Goal: Information Seeking & Learning: Learn about a topic

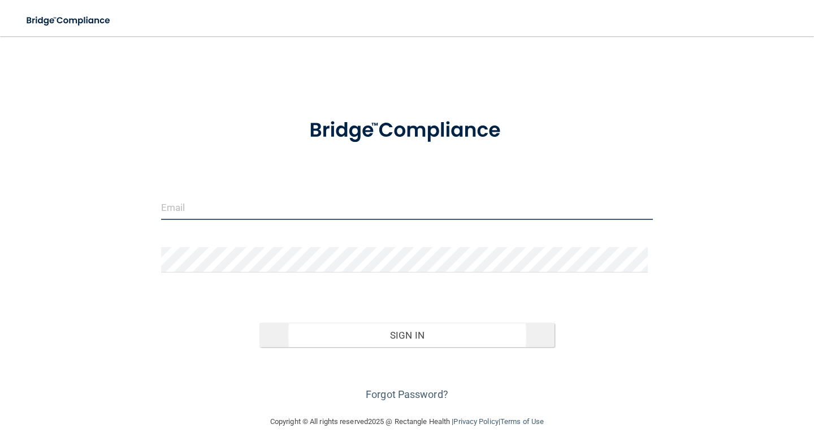
type input "[EMAIL_ADDRESS][DOMAIN_NAME]"
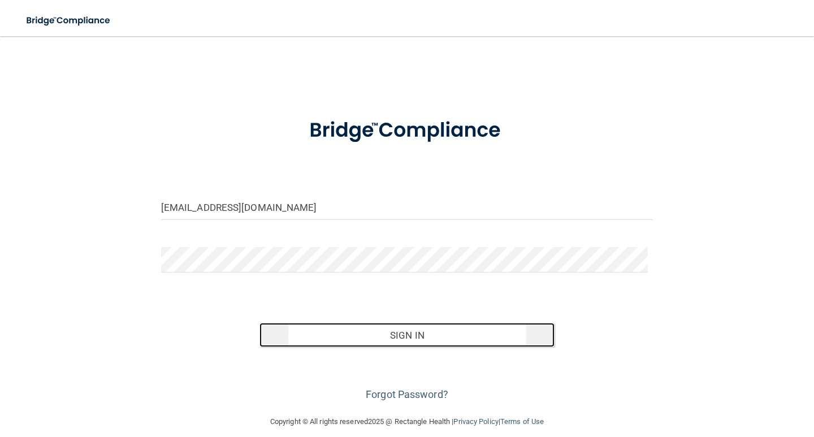
click at [424, 336] on button "Sign In" at bounding box center [407, 335] width 295 height 25
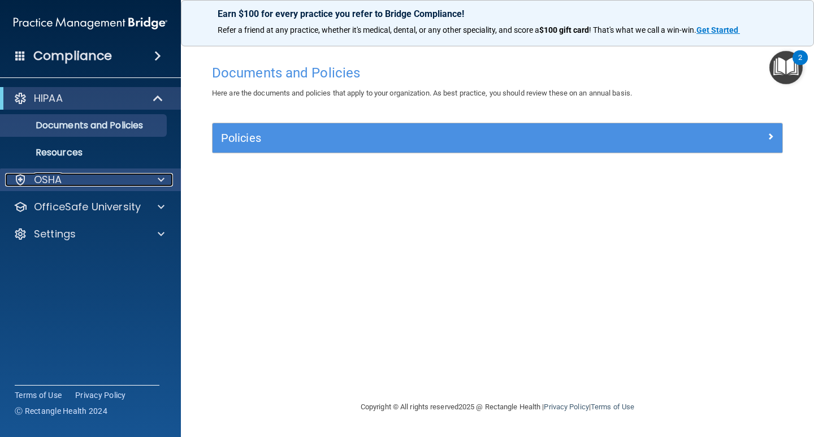
click at [98, 180] on div "OSHA" at bounding box center [75, 180] width 140 height 14
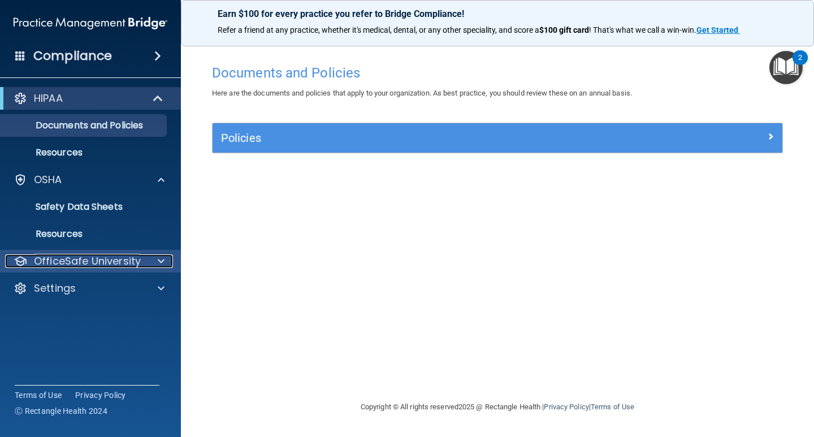
click at [94, 257] on p "OfficeSafe University" at bounding box center [87, 261] width 107 height 14
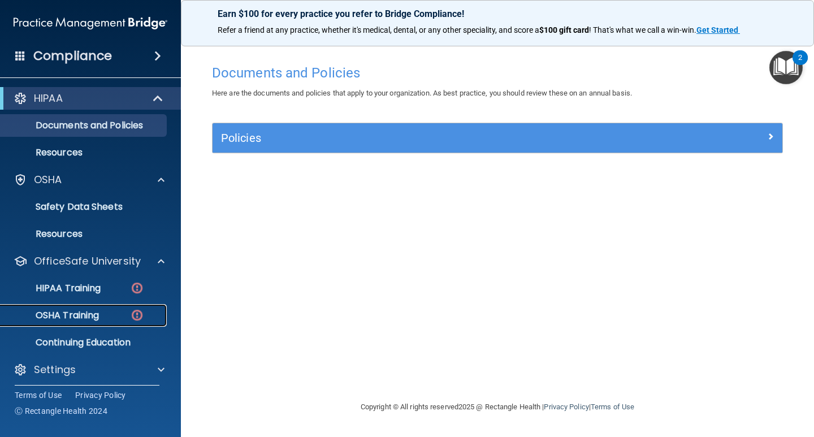
click at [93, 312] on p "OSHA Training" at bounding box center [53, 315] width 92 height 11
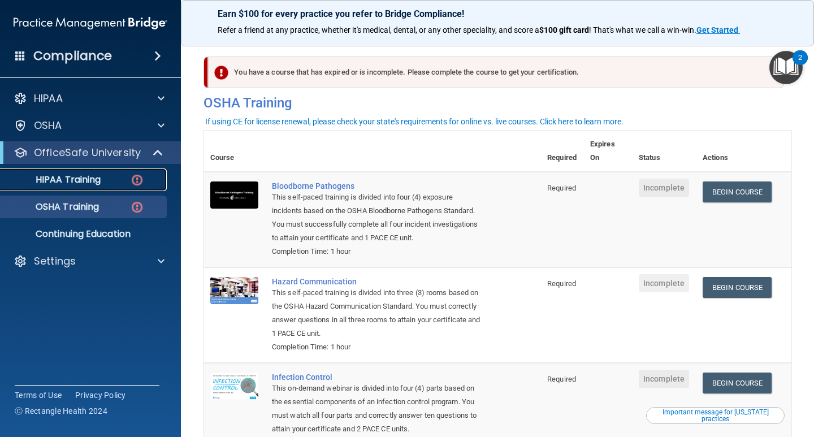
click at [90, 176] on p "HIPAA Training" at bounding box center [53, 179] width 93 height 11
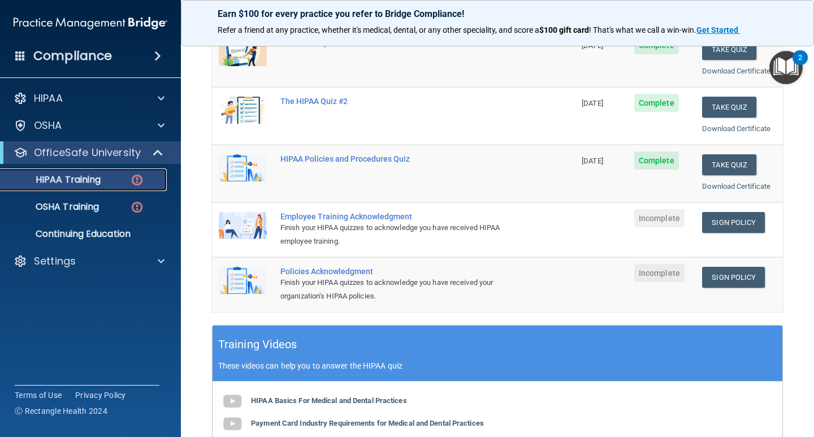
scroll to position [226, 0]
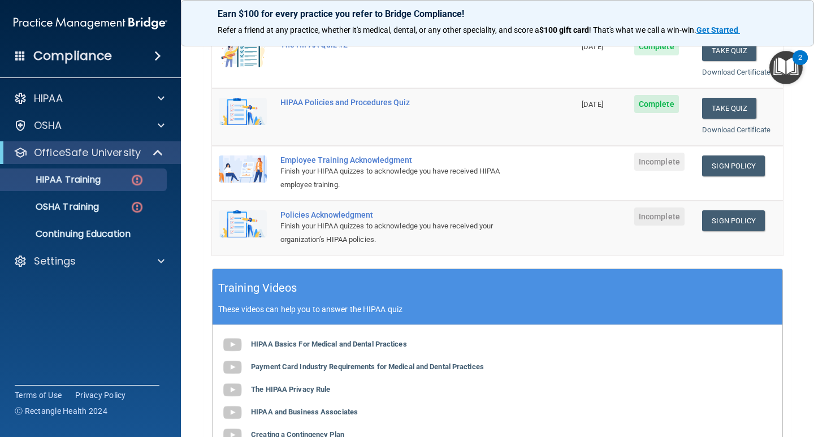
click at [375, 163] on div "Employee Training Acknowledgment" at bounding box center [399, 159] width 238 height 9
click at [383, 159] on div "Employee Training Acknowledgment" at bounding box center [399, 159] width 238 height 9
click at [257, 174] on img at bounding box center [243, 168] width 48 height 27
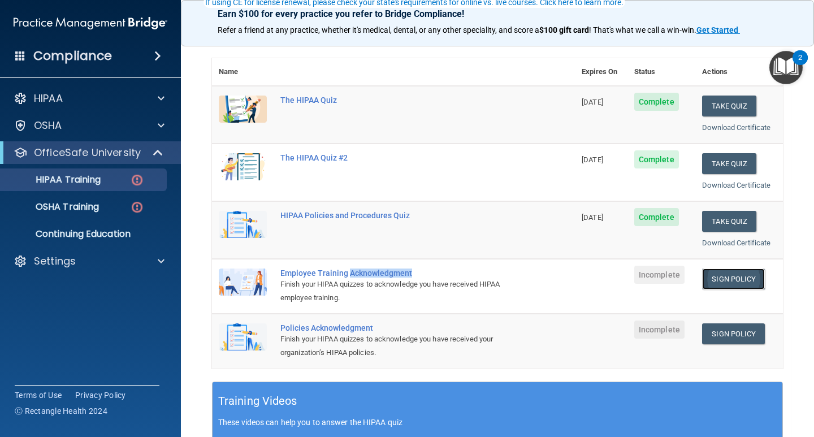
click at [743, 283] on link "Sign Policy" at bounding box center [733, 279] width 63 height 21
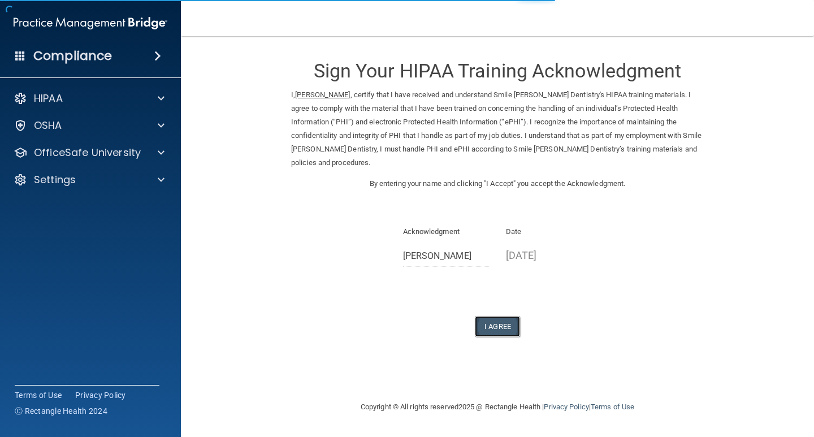
click at [506, 316] on button "I Agree" at bounding box center [497, 326] width 45 height 21
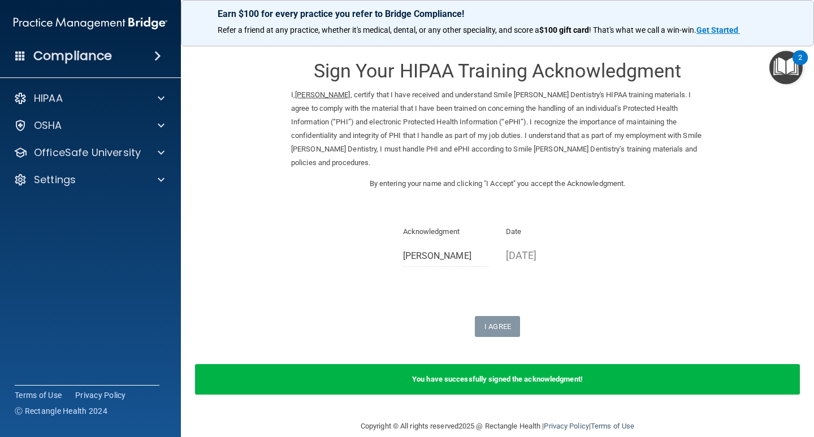
click at [789, 65] on img "Open Resource Center, 2 new notifications" at bounding box center [785, 67] width 33 height 33
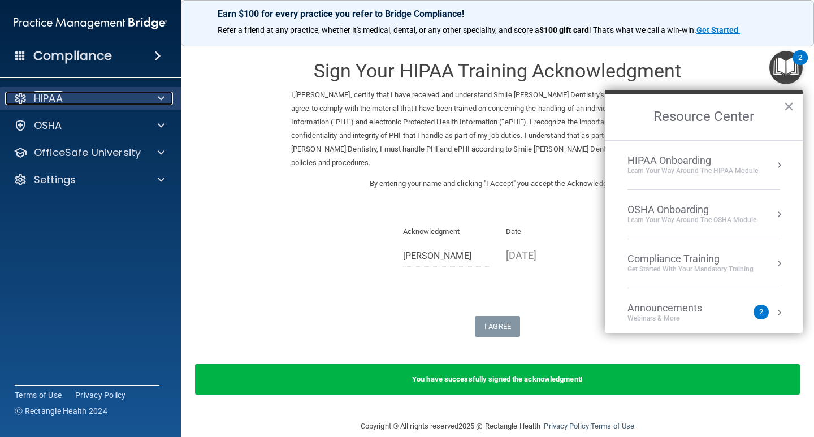
click at [95, 100] on div "HIPAA" at bounding box center [75, 99] width 140 height 14
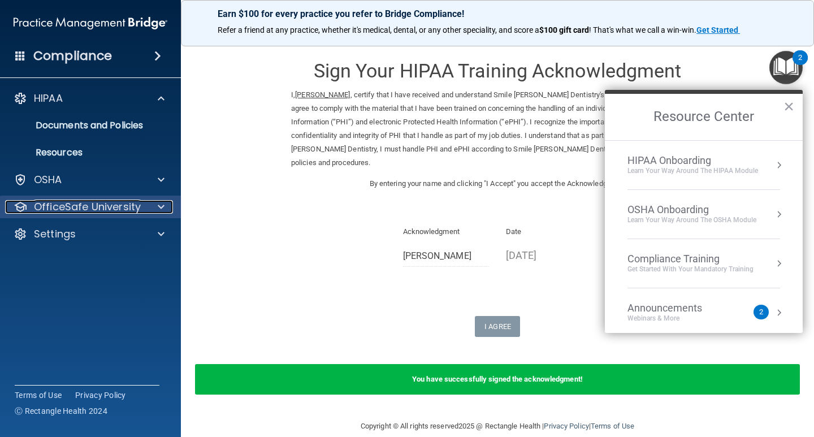
click at [103, 208] on p "OfficeSafe University" at bounding box center [87, 207] width 107 height 14
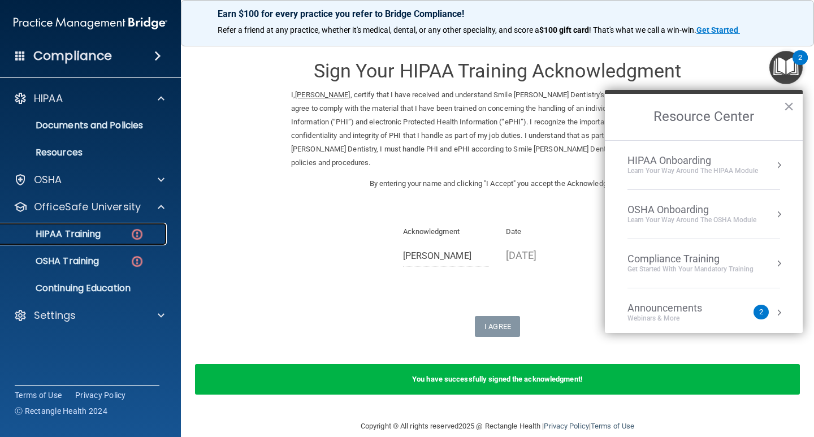
click at [127, 236] on div "HIPAA Training" at bounding box center [84, 233] width 154 height 11
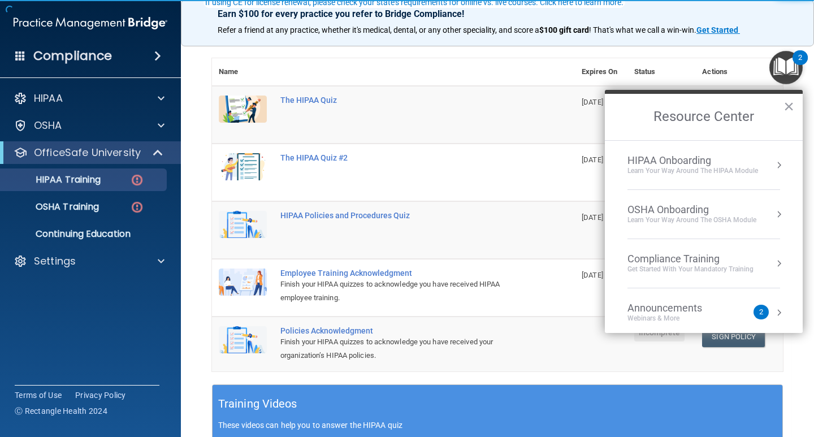
scroll to position [170, 0]
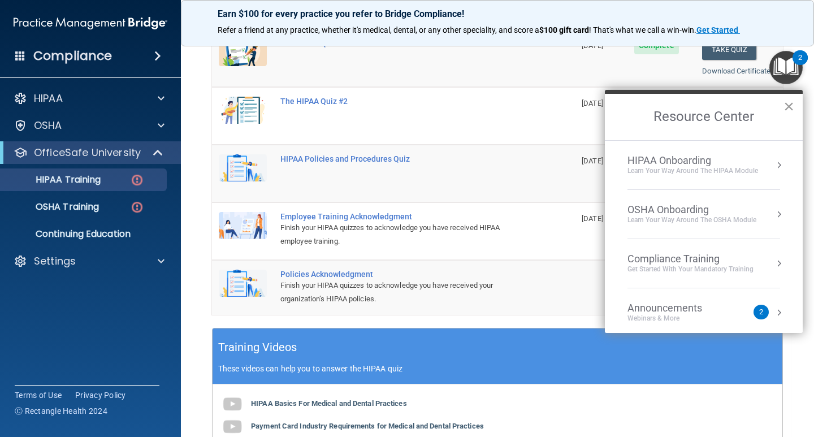
click at [787, 109] on button "×" at bounding box center [789, 106] width 11 height 18
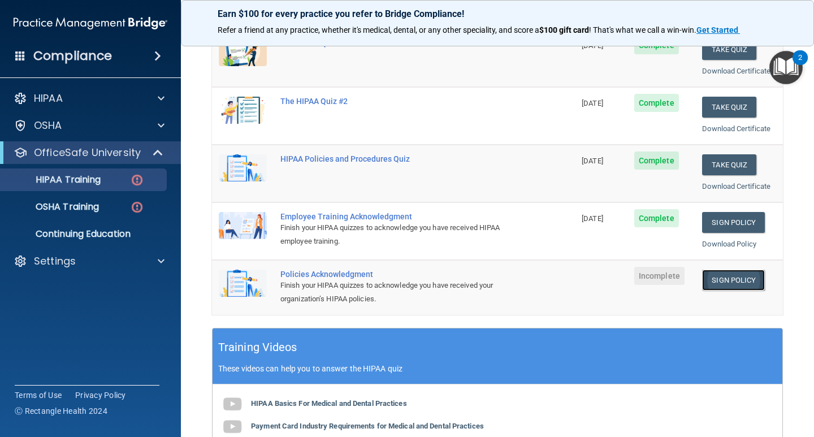
click at [736, 282] on link "Sign Policy" at bounding box center [733, 280] width 63 height 21
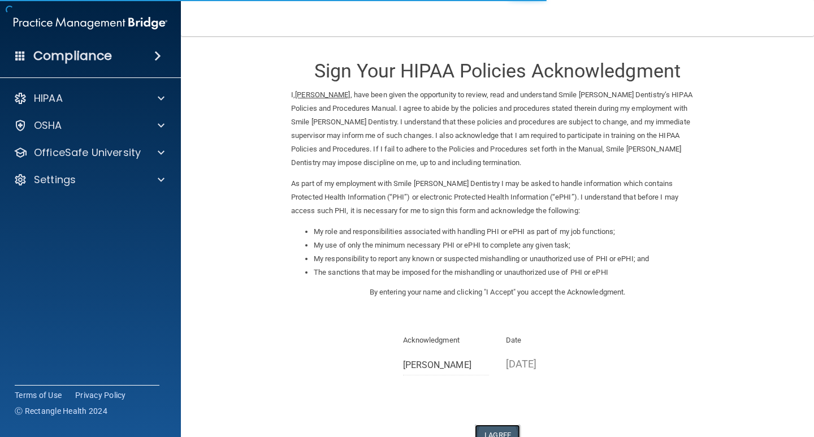
click at [500, 427] on button "I Agree" at bounding box center [497, 435] width 45 height 21
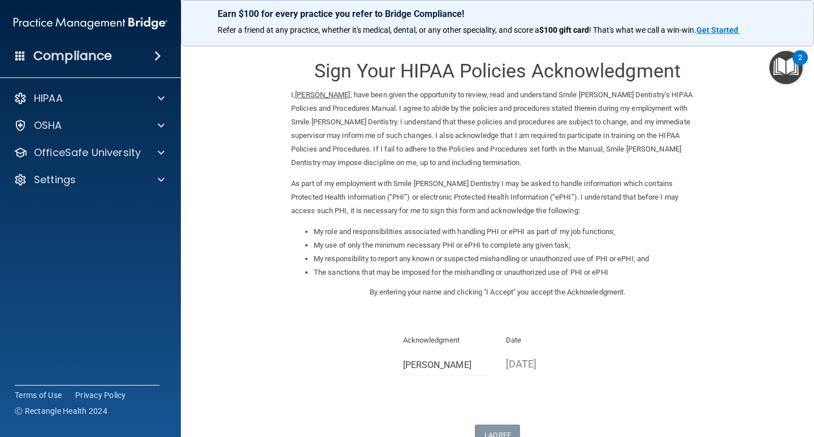
scroll to position [125, 0]
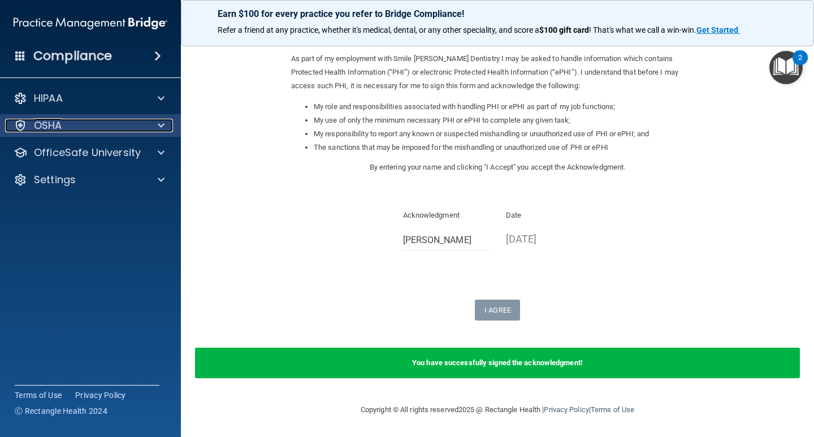
click at [159, 123] on span at bounding box center [161, 126] width 7 height 14
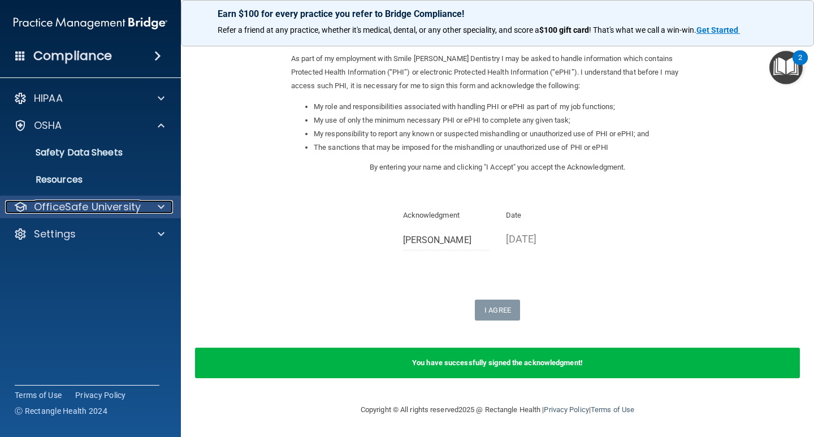
click at [143, 211] on div "OfficeSafe University" at bounding box center [75, 207] width 140 height 14
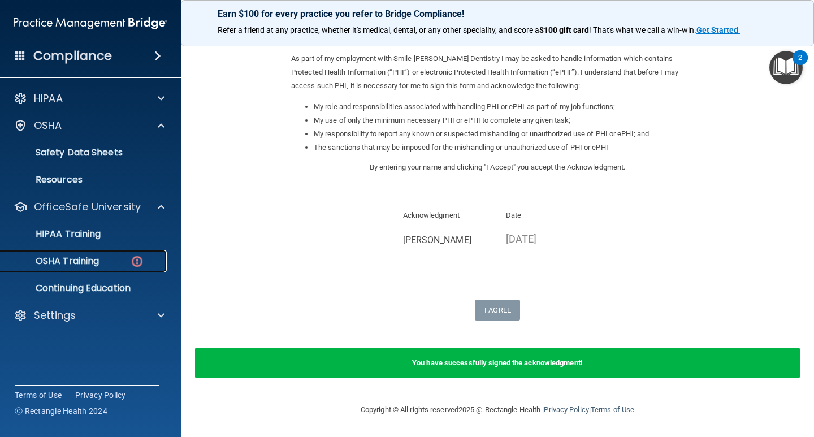
click at [120, 259] on div "OSHA Training" at bounding box center [84, 261] width 154 height 11
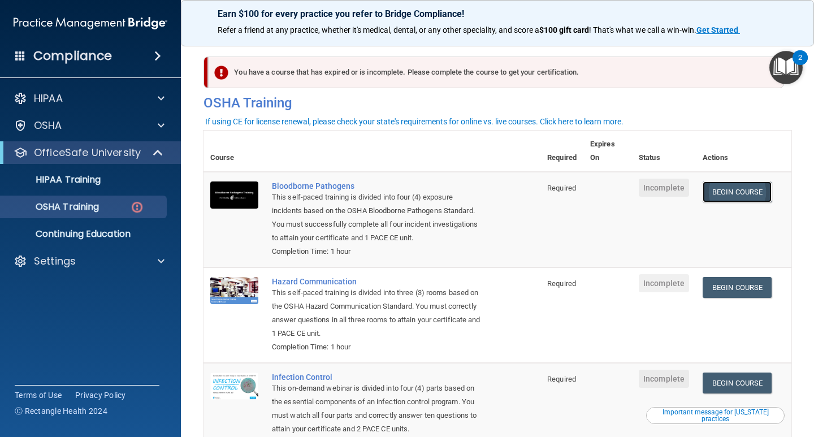
click at [712, 189] on link "Begin Course" at bounding box center [737, 191] width 69 height 21
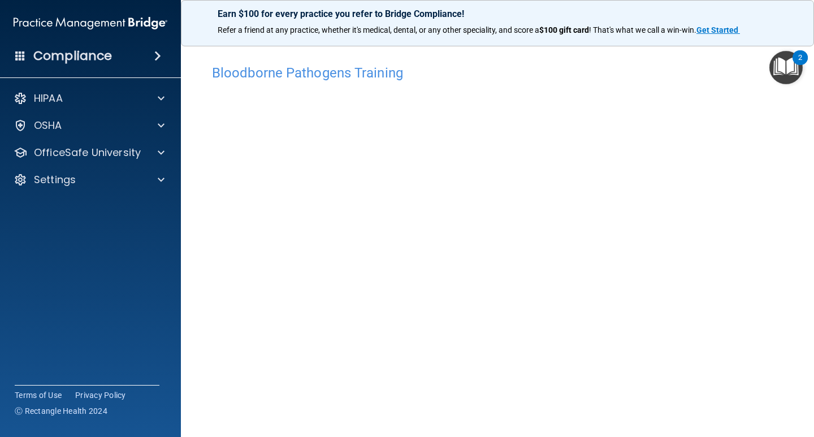
scroll to position [47, 0]
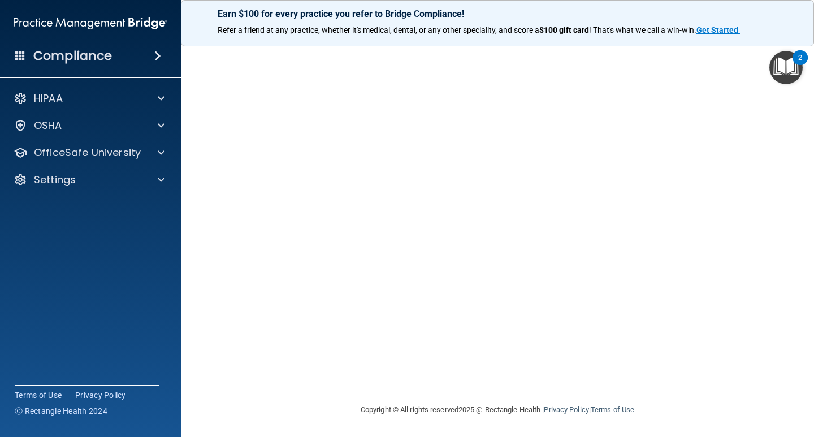
click at [777, 68] on img "Open Resource Center, 2 new notifications" at bounding box center [785, 67] width 33 height 33
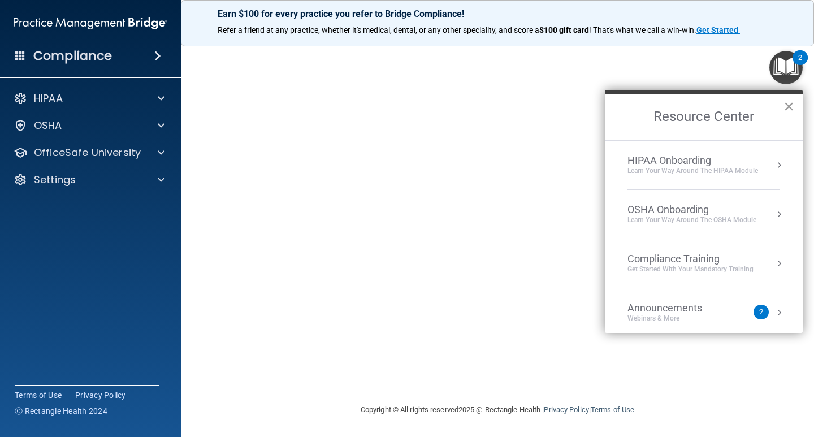
click at [788, 101] on button "×" at bounding box center [789, 106] width 11 height 18
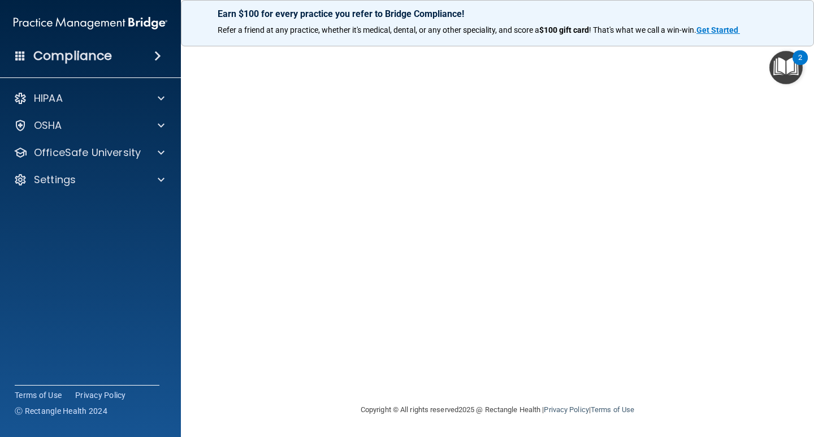
click at [782, 59] on img "Open Resource Center, 2 new notifications" at bounding box center [785, 67] width 33 height 33
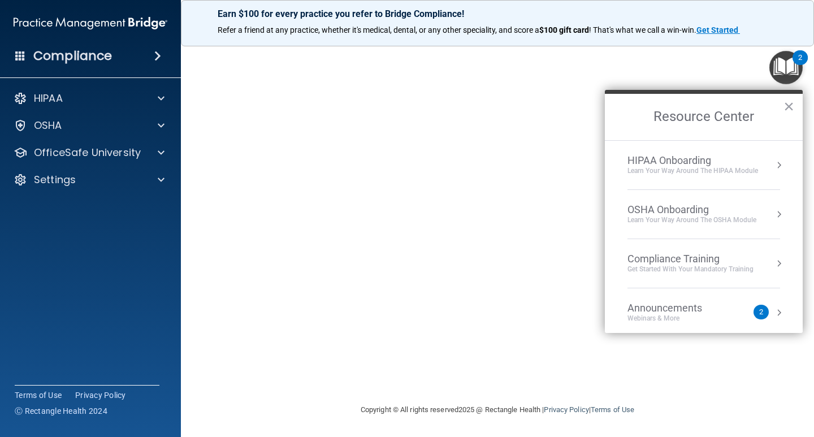
click at [788, 71] on img "Open Resource Center, 2 new notifications" at bounding box center [785, 67] width 33 height 33
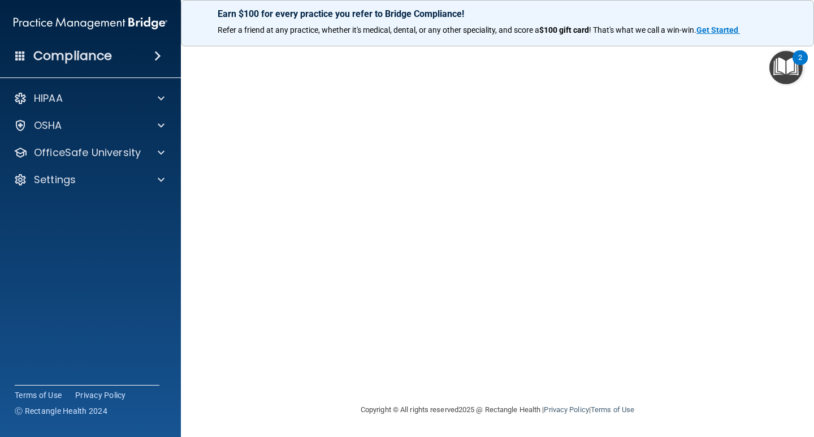
click at [779, 65] on img "Open Resource Center, 2 new notifications" at bounding box center [785, 67] width 33 height 33
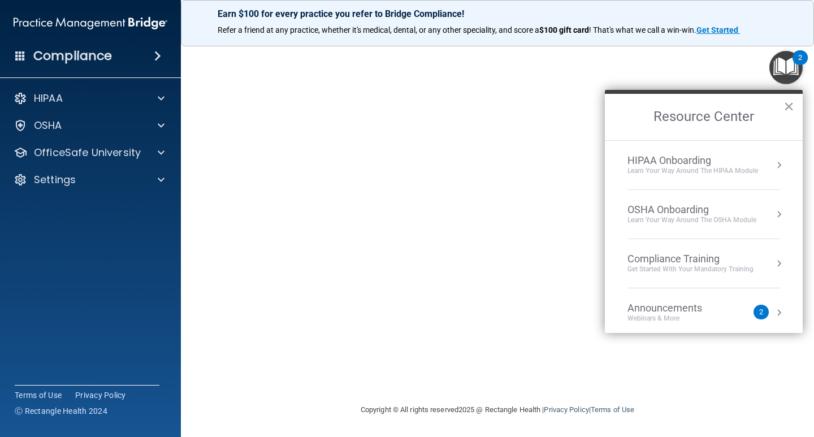
click at [790, 104] on button "×" at bounding box center [789, 106] width 11 height 18
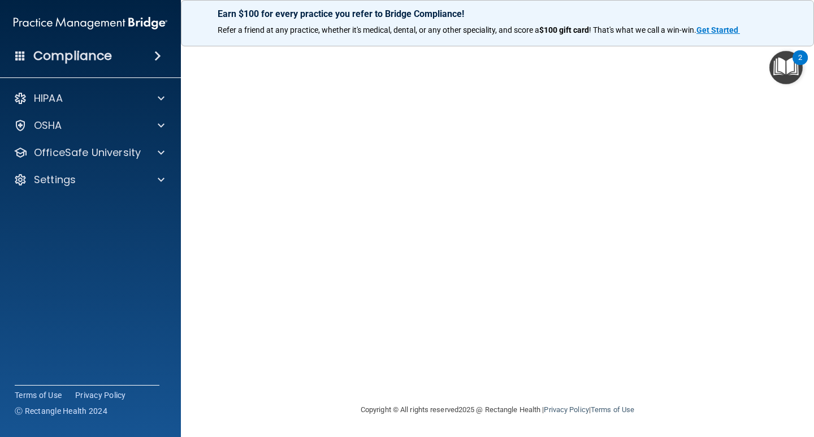
click at [781, 64] on img "Open Resource Center, 2 new notifications" at bounding box center [785, 67] width 33 height 33
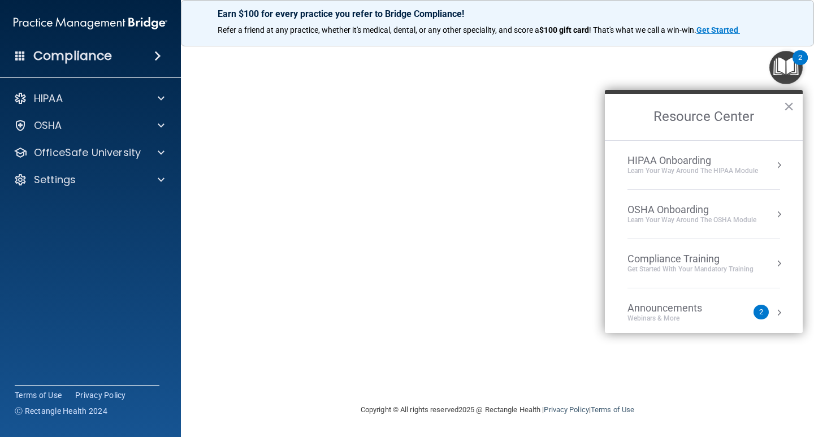
click at [790, 105] on button "×" at bounding box center [789, 106] width 11 height 18
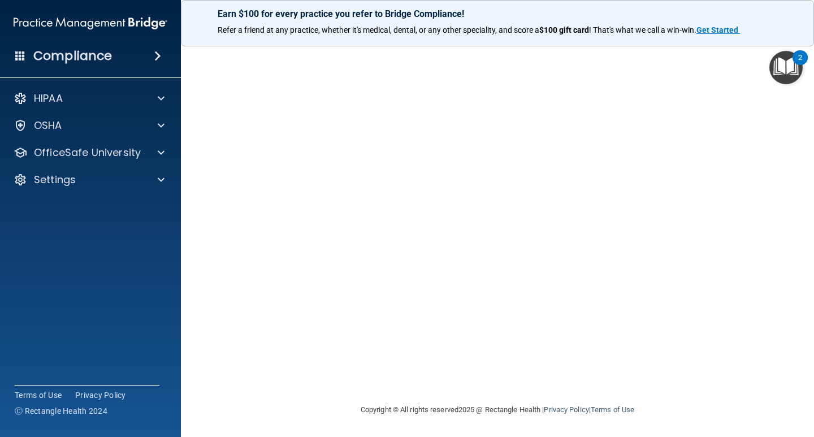
click at [786, 66] on img "Open Resource Center, 2 new notifications" at bounding box center [785, 67] width 33 height 33
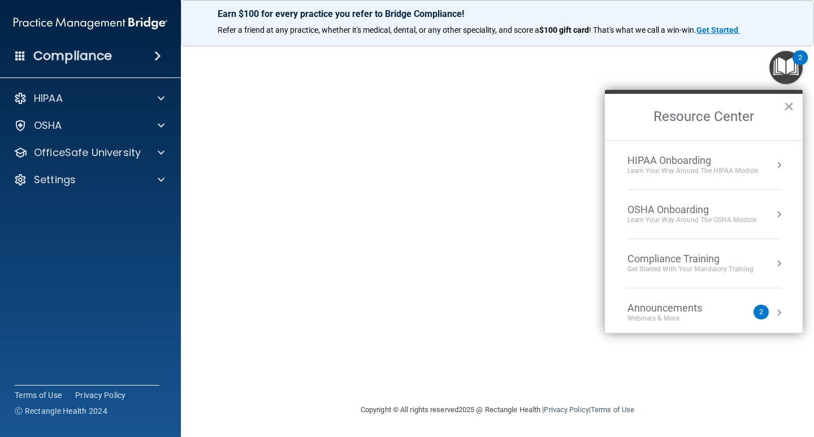
click at [788, 108] on button "×" at bounding box center [789, 106] width 11 height 18
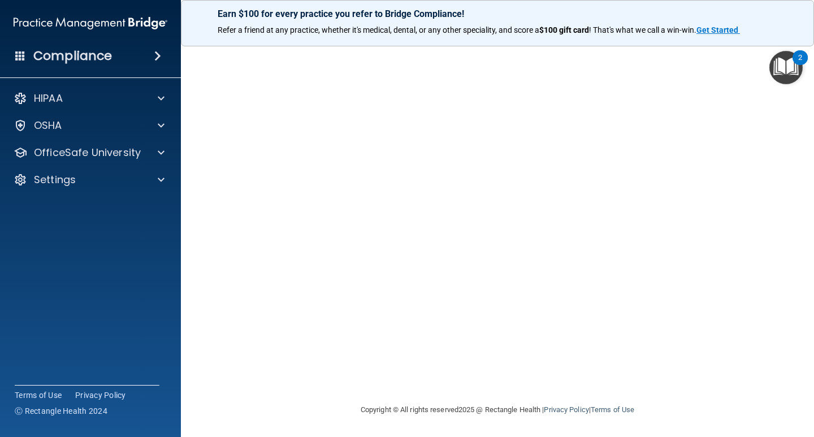
click at [780, 60] on img "Open Resource Center, 2 new notifications" at bounding box center [785, 67] width 33 height 33
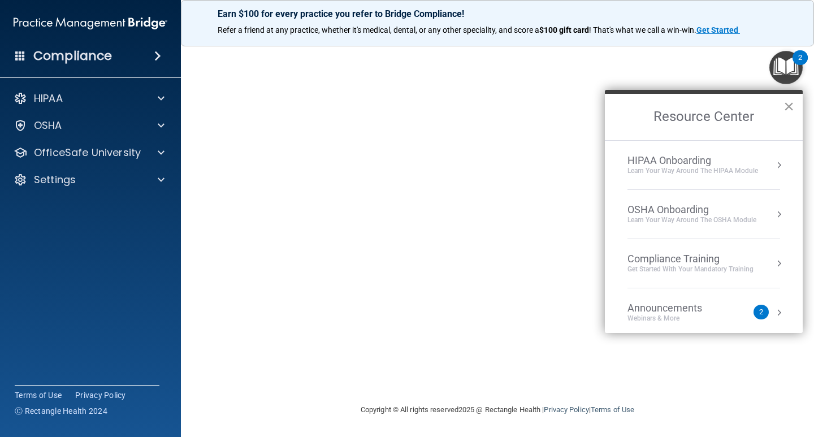
click at [785, 102] on button "×" at bounding box center [789, 106] width 11 height 18
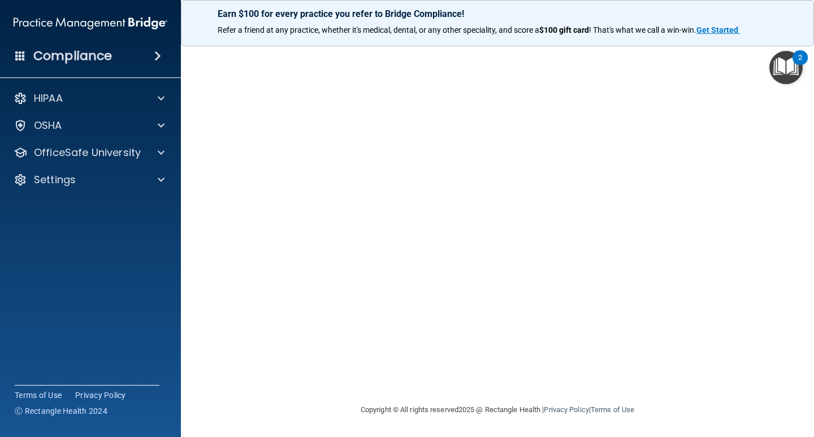
click at [778, 68] on img "Open Resource Center, 2 new notifications" at bounding box center [785, 67] width 33 height 33
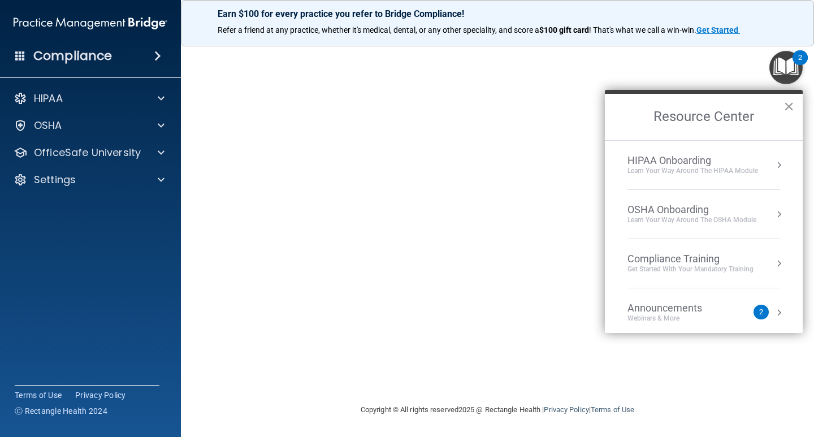
click at [789, 103] on button "×" at bounding box center [789, 106] width 11 height 18
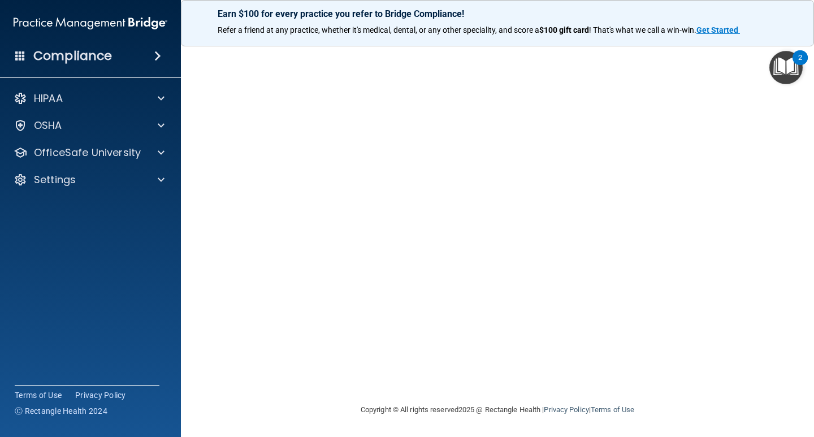
click at [787, 66] on img "Open Resource Center, 2 new notifications" at bounding box center [785, 67] width 33 height 33
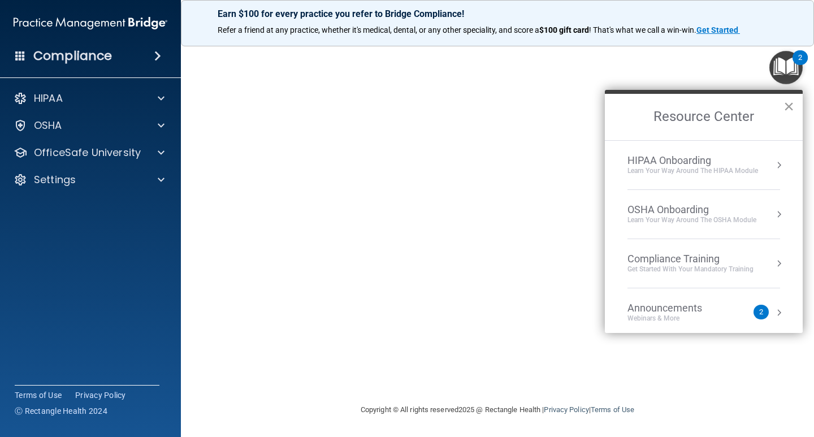
click at [787, 105] on button "×" at bounding box center [789, 106] width 11 height 18
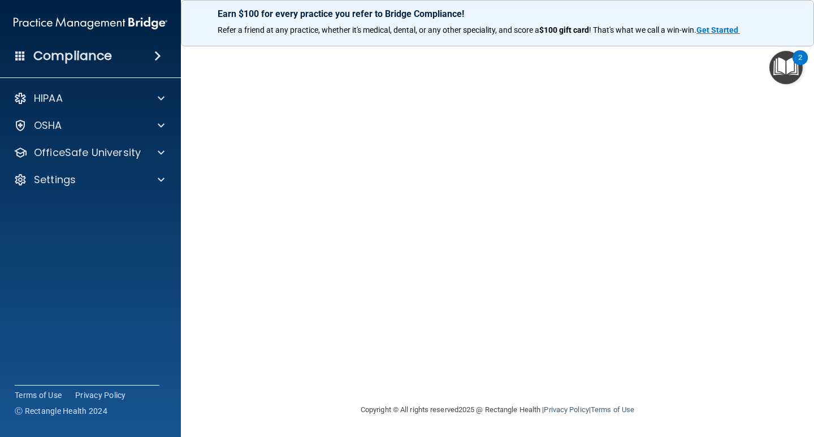
click at [777, 65] on img "Open Resource Center, 2 new notifications" at bounding box center [785, 67] width 33 height 33
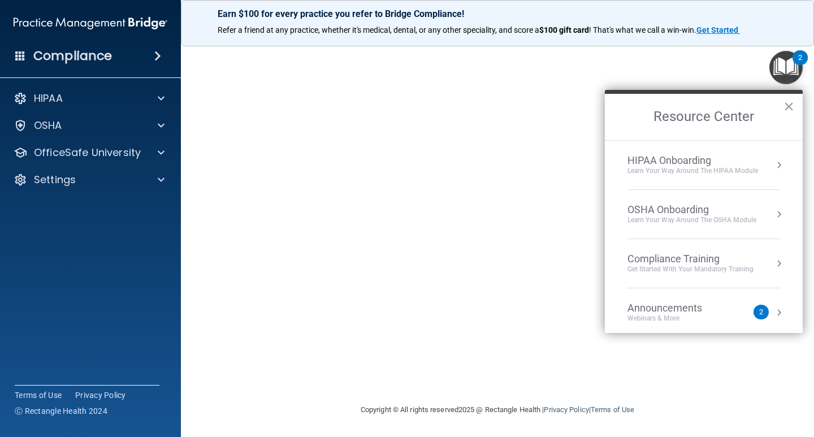
click at [782, 104] on h2 "Resource Center" at bounding box center [704, 117] width 198 height 46
click at [788, 106] on button "×" at bounding box center [789, 106] width 11 height 18
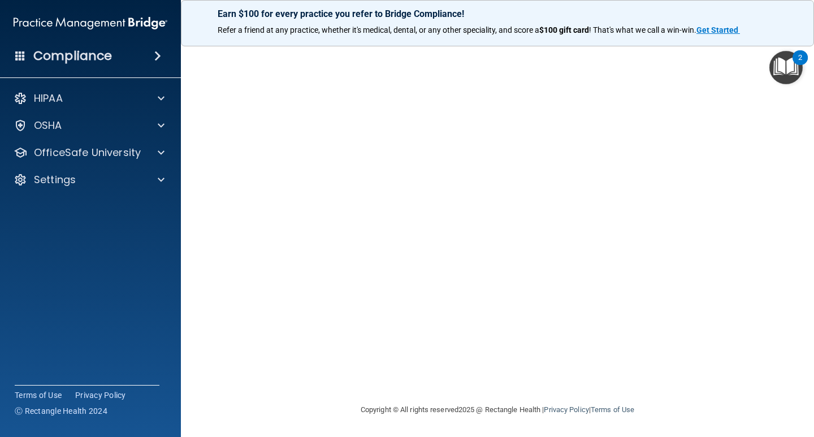
click at [787, 63] on img "Open Resource Center, 2 new notifications" at bounding box center [785, 67] width 33 height 33
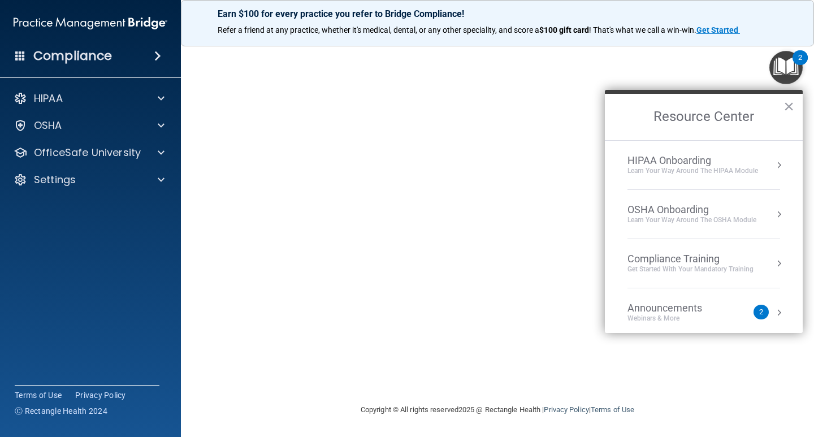
click at [782, 104] on h2 "Resource Center" at bounding box center [704, 117] width 198 height 46
click at [789, 105] on button "×" at bounding box center [789, 106] width 11 height 18
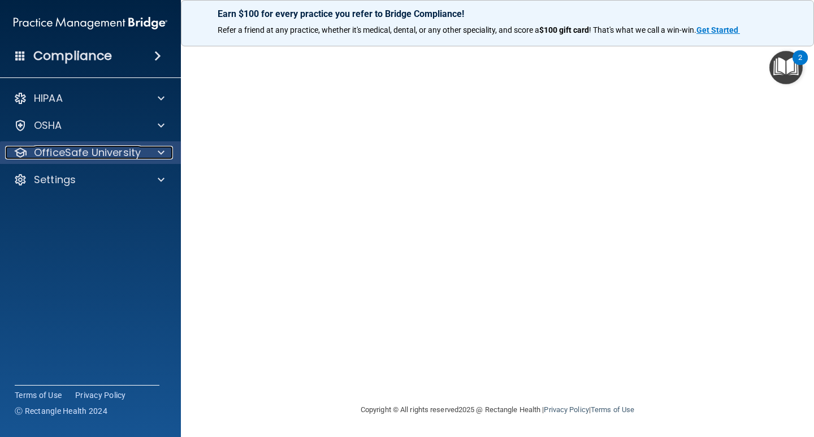
click at [134, 152] on p "OfficeSafe University" at bounding box center [87, 153] width 107 height 14
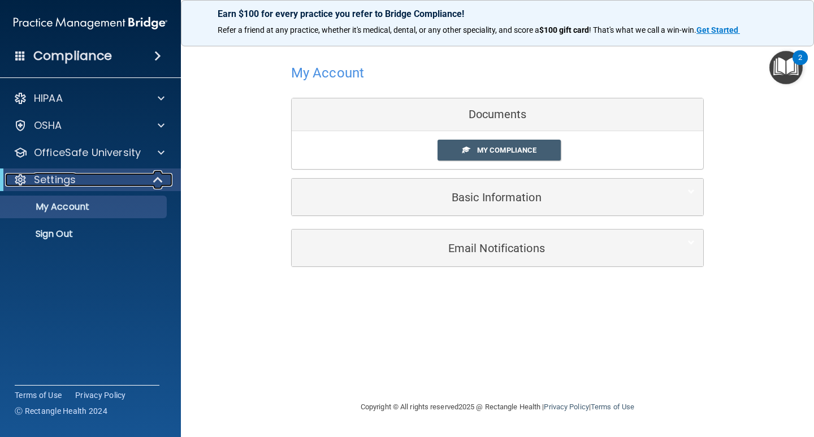
click at [139, 183] on div "Settings" at bounding box center [75, 180] width 140 height 14
click at [156, 179] on div at bounding box center [159, 180] width 28 height 14
click at [150, 180] on div at bounding box center [159, 180] width 28 height 14
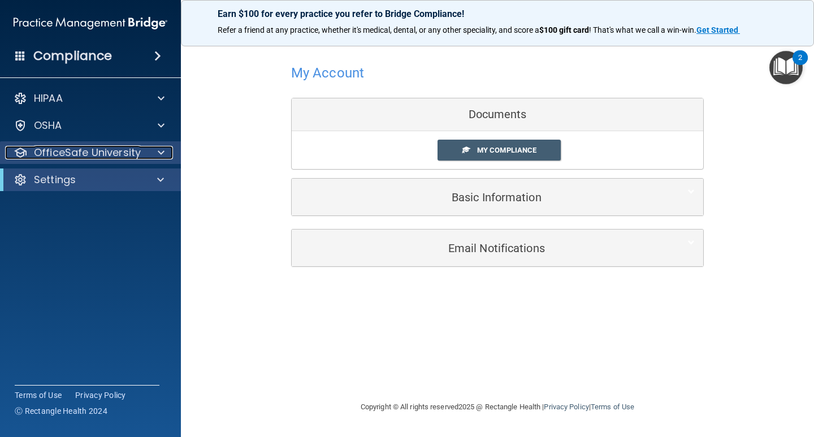
click at [135, 153] on p "OfficeSafe University" at bounding box center [87, 153] width 107 height 14
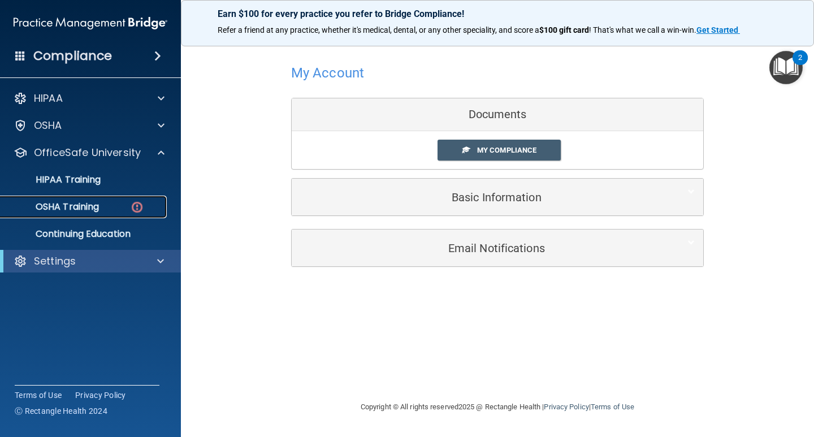
click at [114, 206] on div "OSHA Training" at bounding box center [84, 206] width 154 height 11
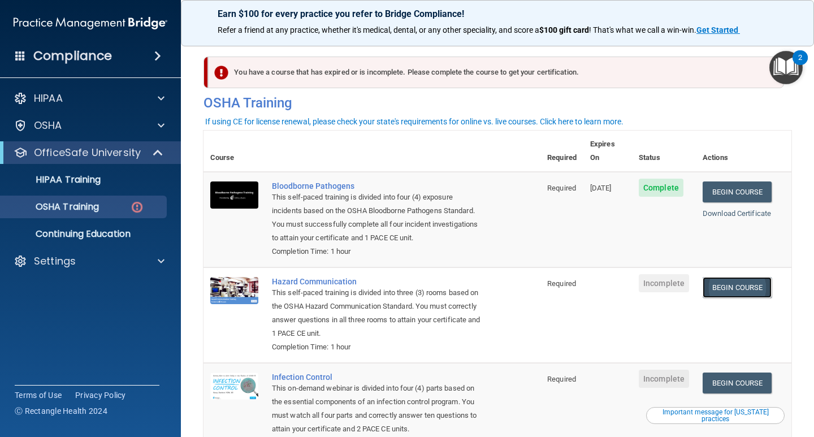
click at [719, 277] on link "Begin Course" at bounding box center [737, 287] width 69 height 21
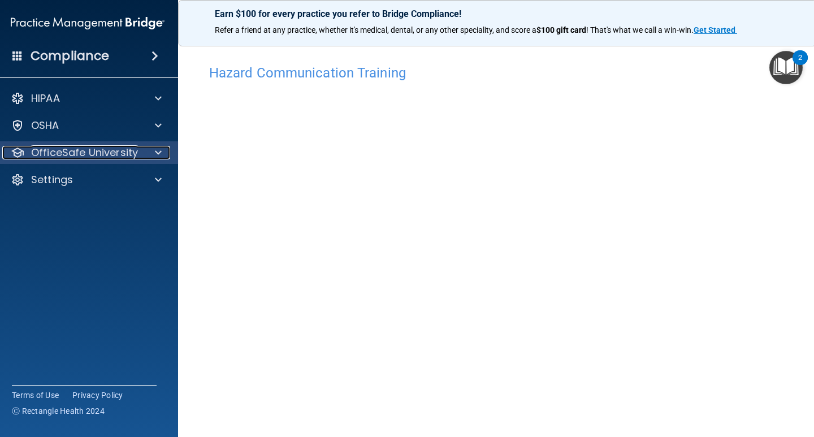
click at [157, 150] on span at bounding box center [158, 153] width 7 height 14
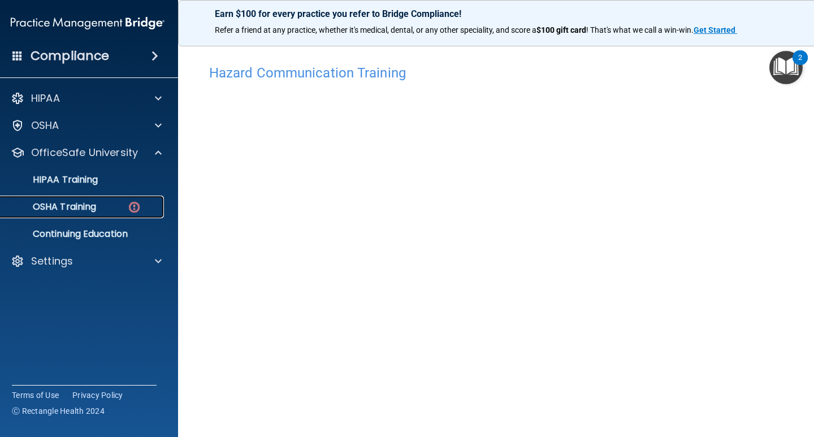
click at [94, 205] on div "OSHA Training" at bounding box center [82, 206] width 154 height 11
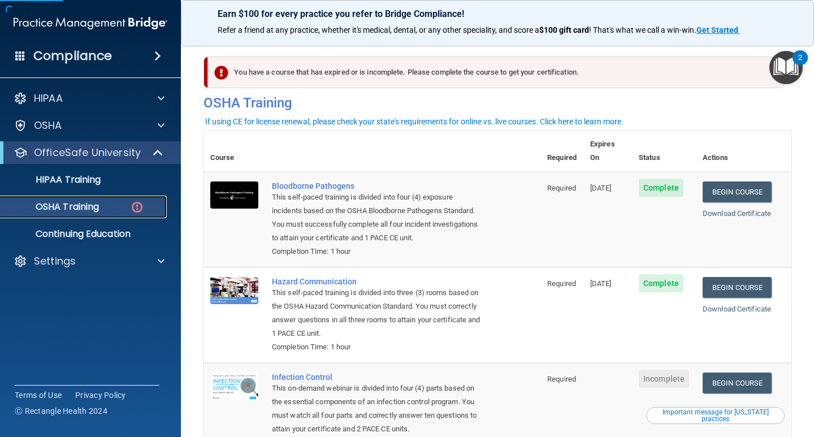
scroll to position [57, 0]
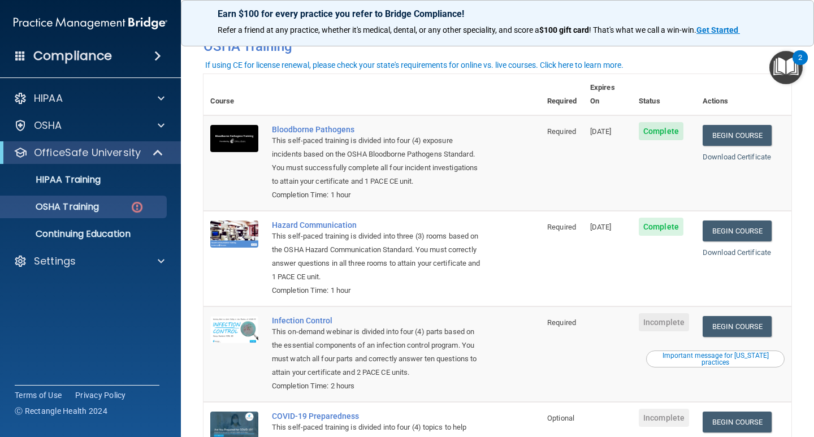
click at [669, 409] on span "Incomplete" at bounding box center [664, 418] width 50 height 18
click at [717, 412] on link "Begin Course" at bounding box center [737, 422] width 69 height 21
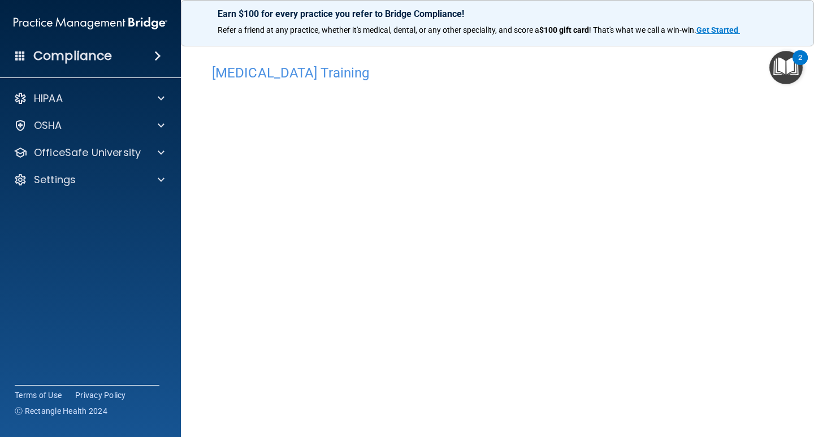
scroll to position [47, 0]
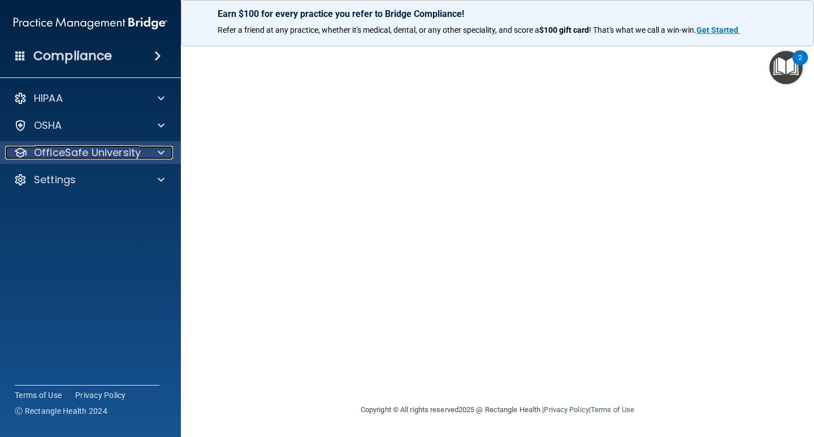
click at [166, 153] on div at bounding box center [159, 153] width 28 height 14
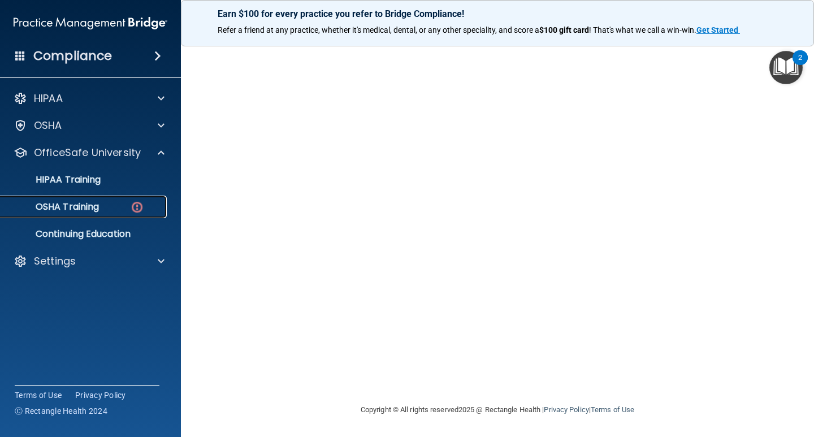
click at [103, 200] on link "OSHA Training" at bounding box center [78, 207] width 178 height 23
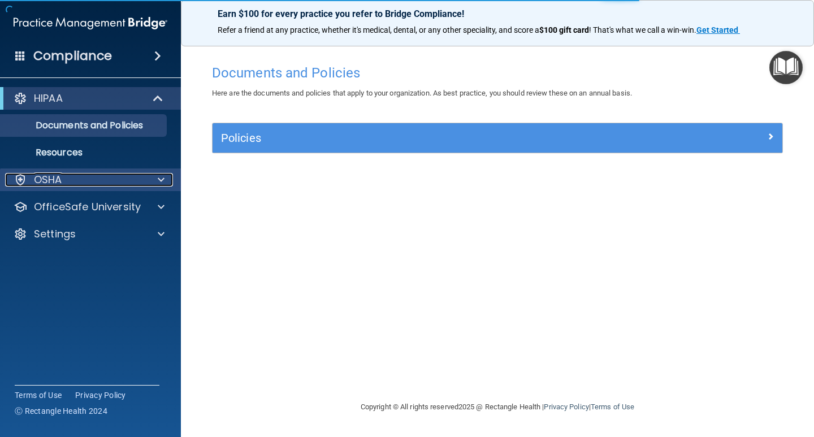
click at [152, 181] on div at bounding box center [159, 180] width 28 height 14
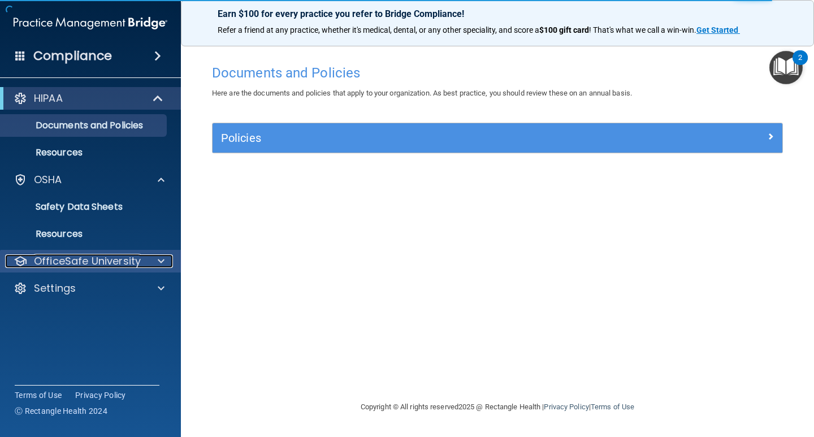
click at [120, 260] on p "OfficeSafe University" at bounding box center [87, 261] width 107 height 14
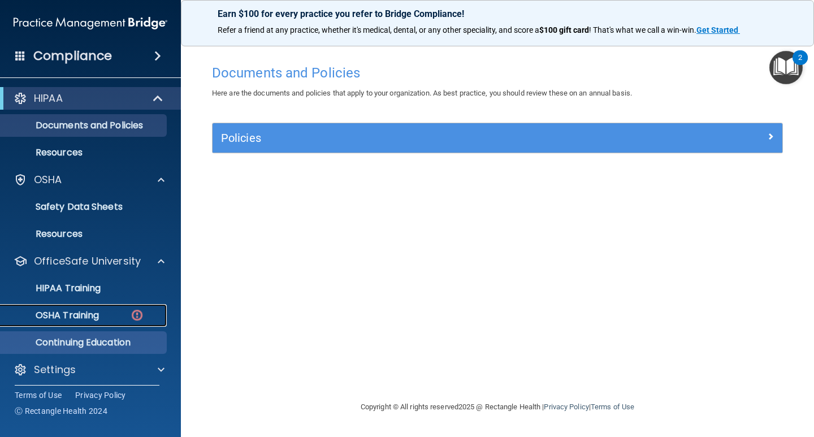
drag, startPoint x: 113, startPoint y: 313, endPoint x: 121, endPoint y: 309, distance: 9.1
click at [112, 313] on div "OSHA Training" at bounding box center [84, 315] width 154 height 11
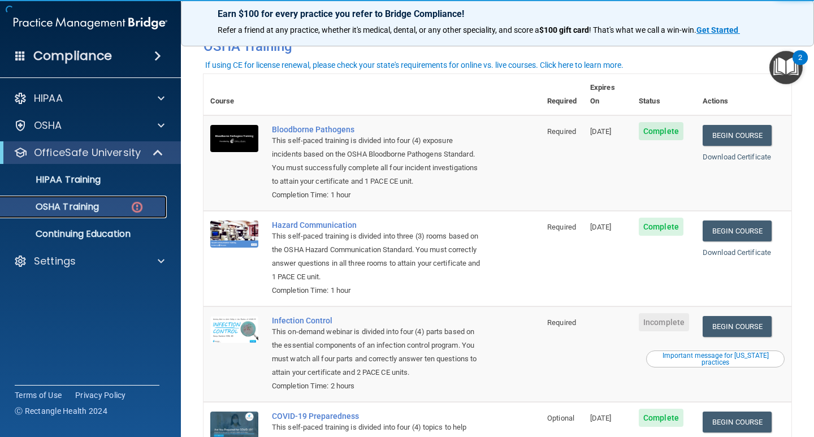
scroll to position [113, 0]
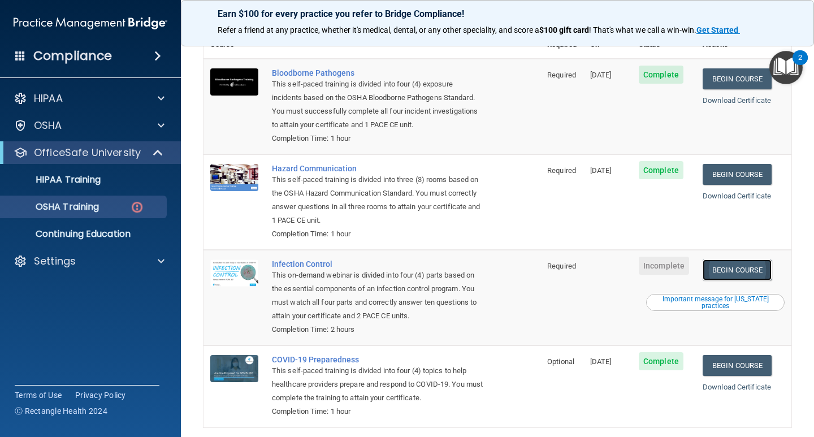
click at [727, 265] on link "Begin Course" at bounding box center [737, 270] width 69 height 21
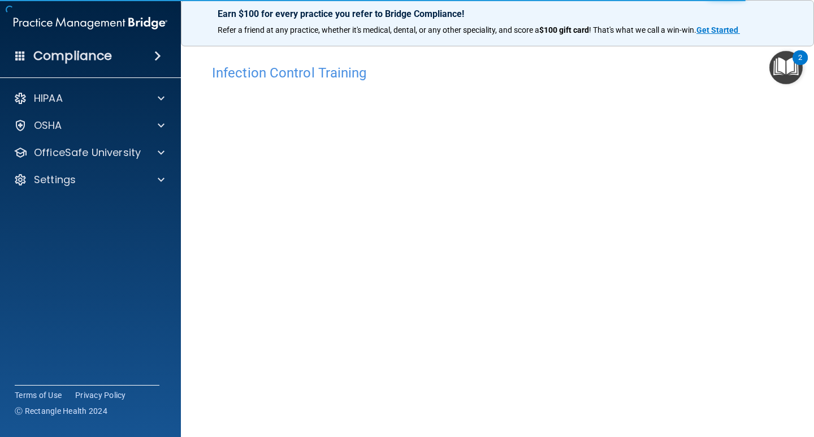
scroll to position [47, 0]
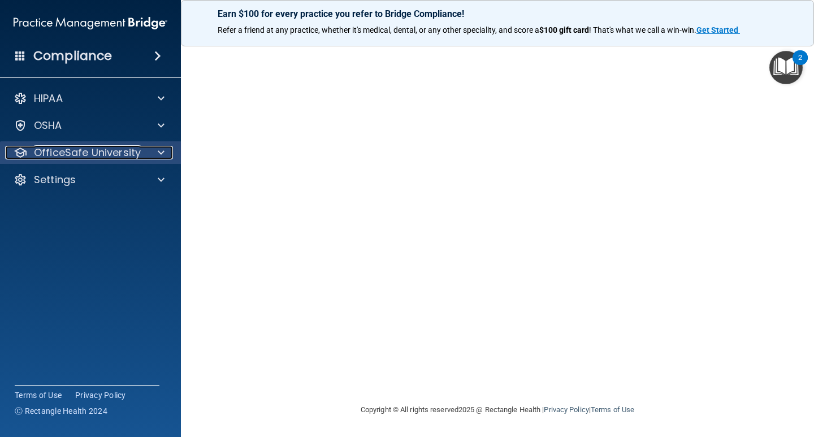
click at [163, 151] on span at bounding box center [161, 153] width 7 height 14
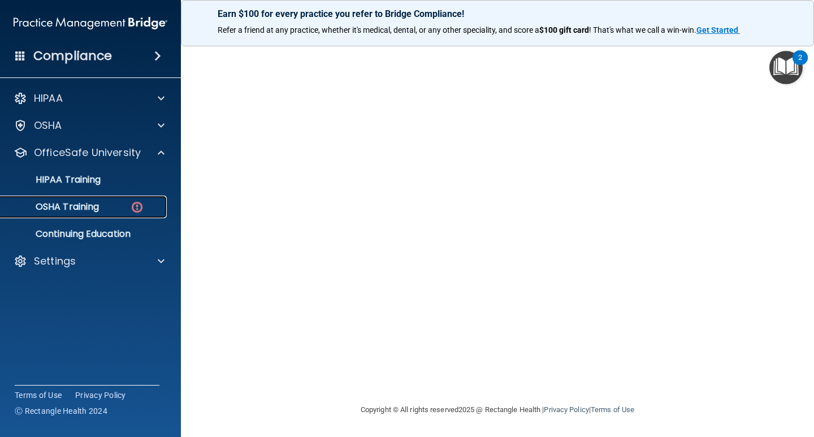
click at [106, 204] on div "OSHA Training" at bounding box center [84, 206] width 154 height 11
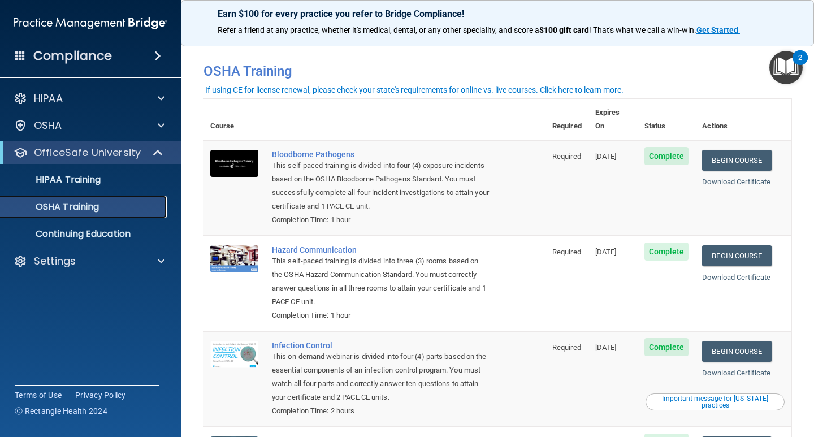
scroll to position [117, 0]
